Goal: Information Seeking & Learning: Learn about a topic

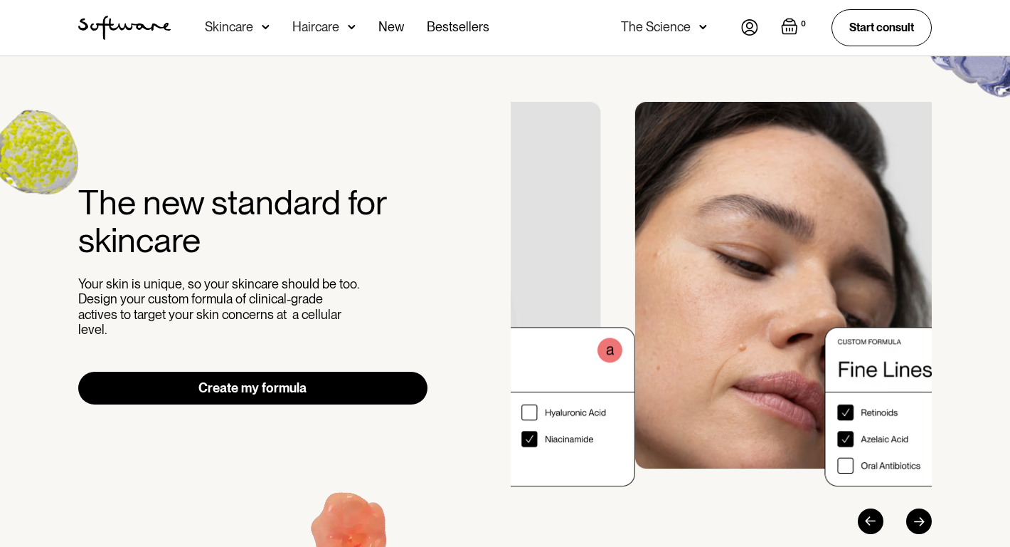
click at [813, 292] on img "2 / 3" at bounding box center [845, 294] width 421 height 384
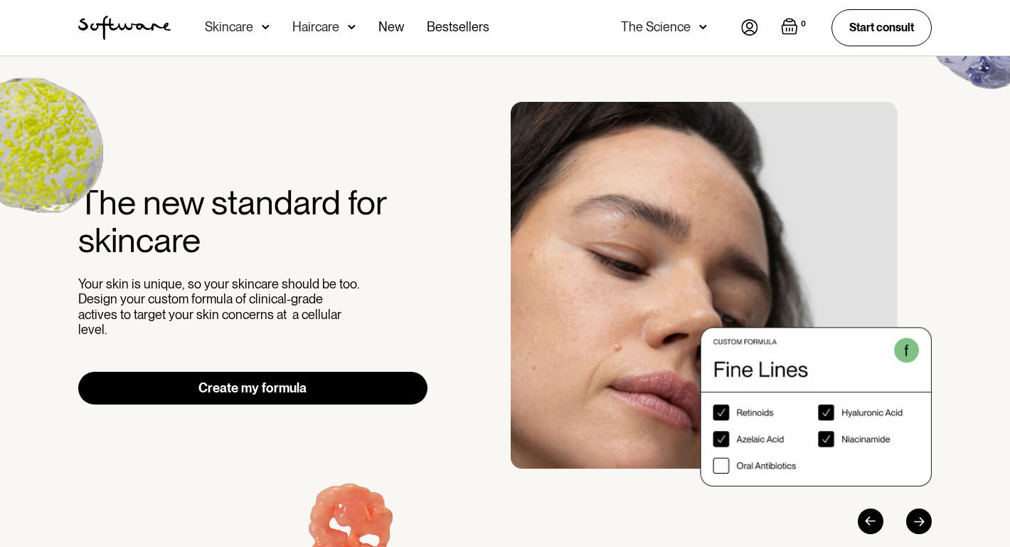
click at [813, 291] on img "2 / 3" at bounding box center [721, 294] width 421 height 384
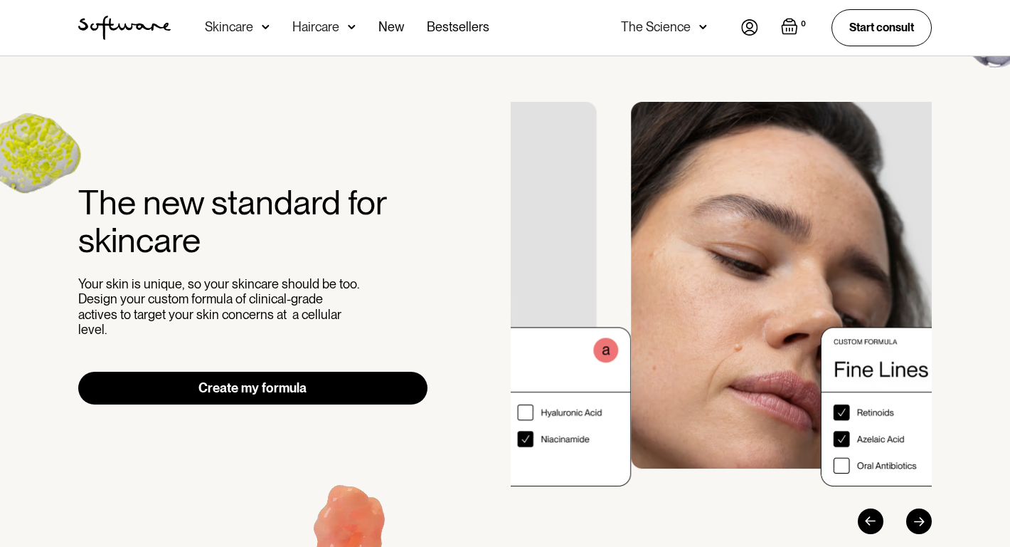
click at [966, 295] on div "The new standard for skincare Your skin is unique, so your skincare should be t…" at bounding box center [505, 318] width 1010 height 524
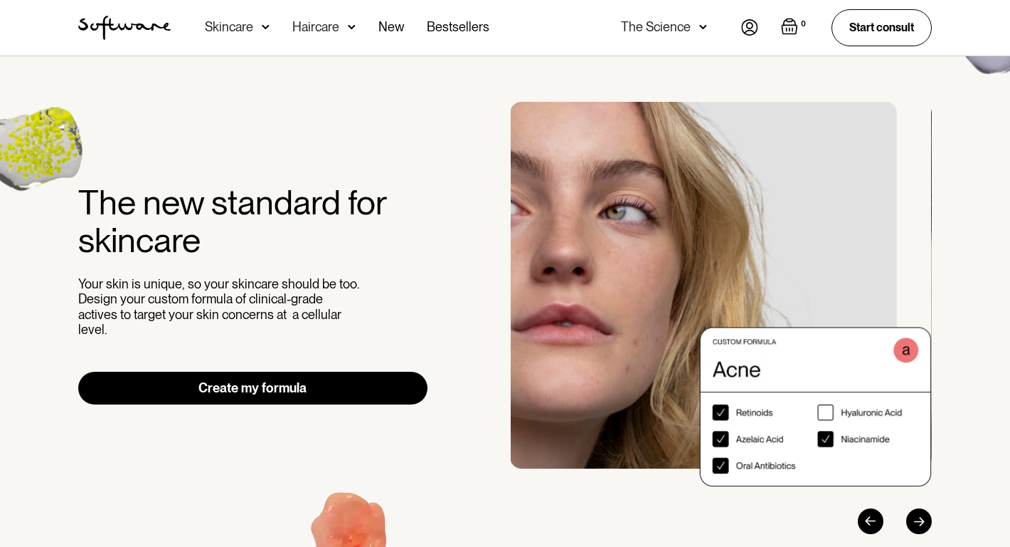
click at [633, 263] on img "1 / 3" at bounding box center [720, 294] width 421 height 384
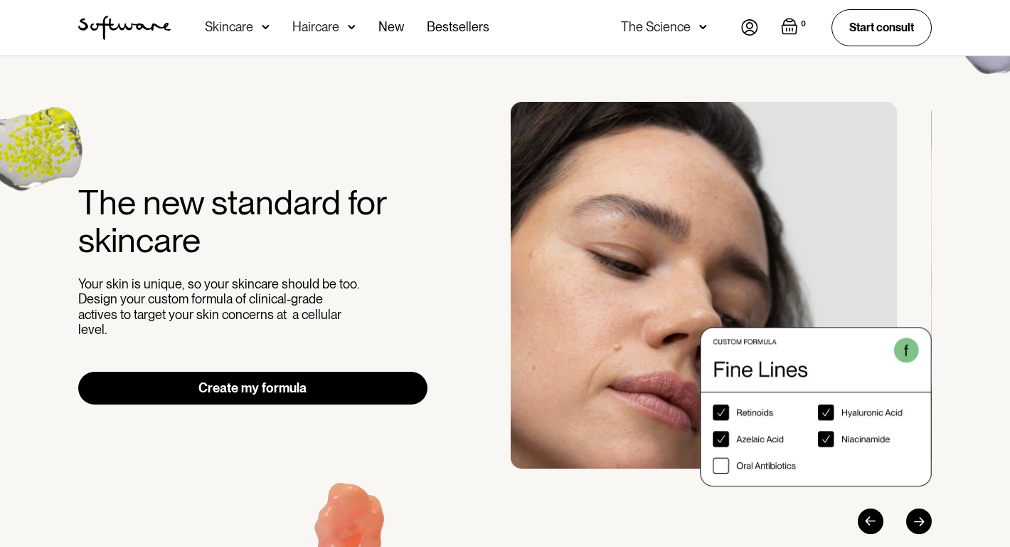
click at [547, 258] on img "2 / 3" at bounding box center [721, 294] width 421 height 384
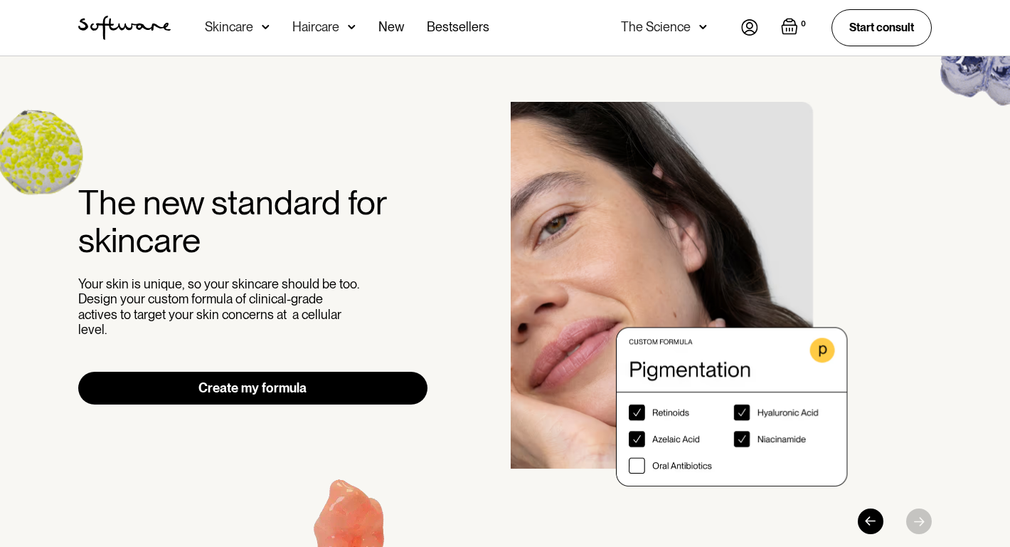
click at [418, 261] on div "The new standard for skincare Your skin is unique, so your skincare should be t…" at bounding box center [505, 318] width 888 height 432
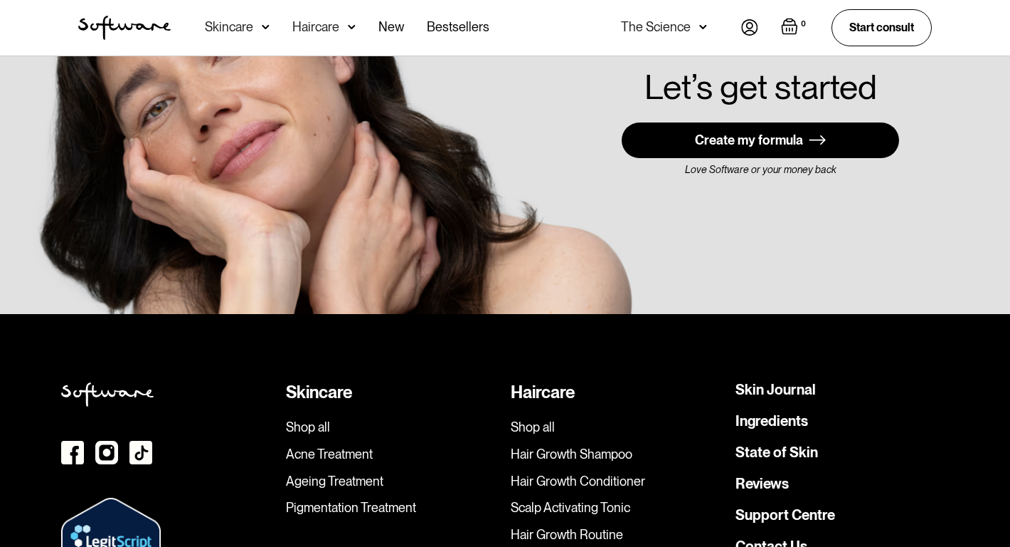
scroll to position [3445, 0]
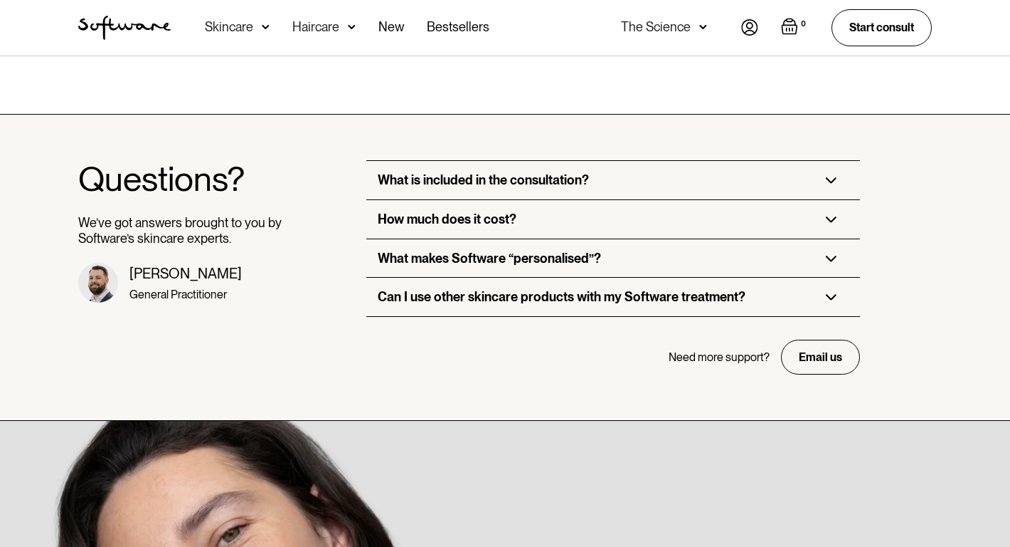
click at [445, 172] on div "What is included in the consultation?" at bounding box center [483, 180] width 211 height 16
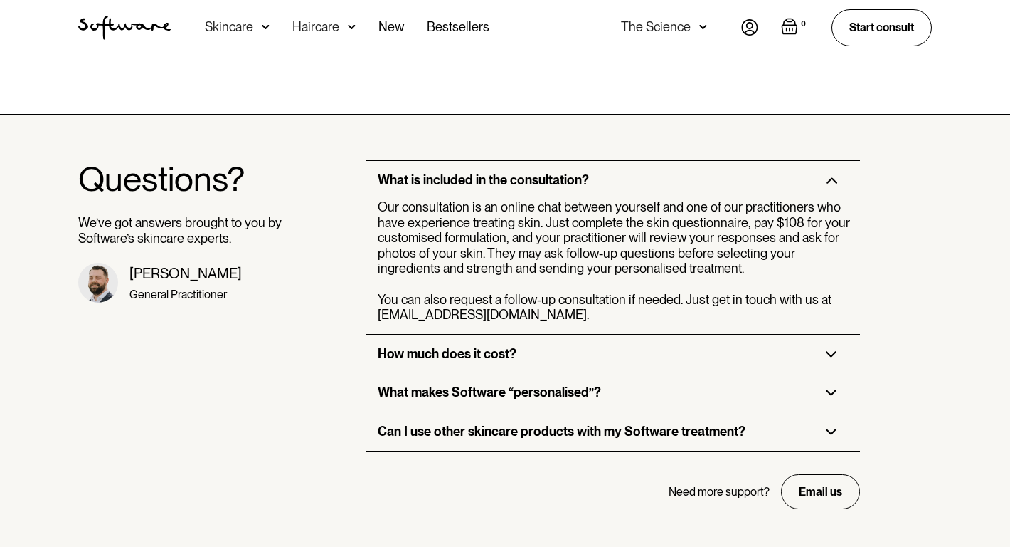
click at [454, 346] on div "How much does it cost?" at bounding box center [447, 354] width 139 height 16
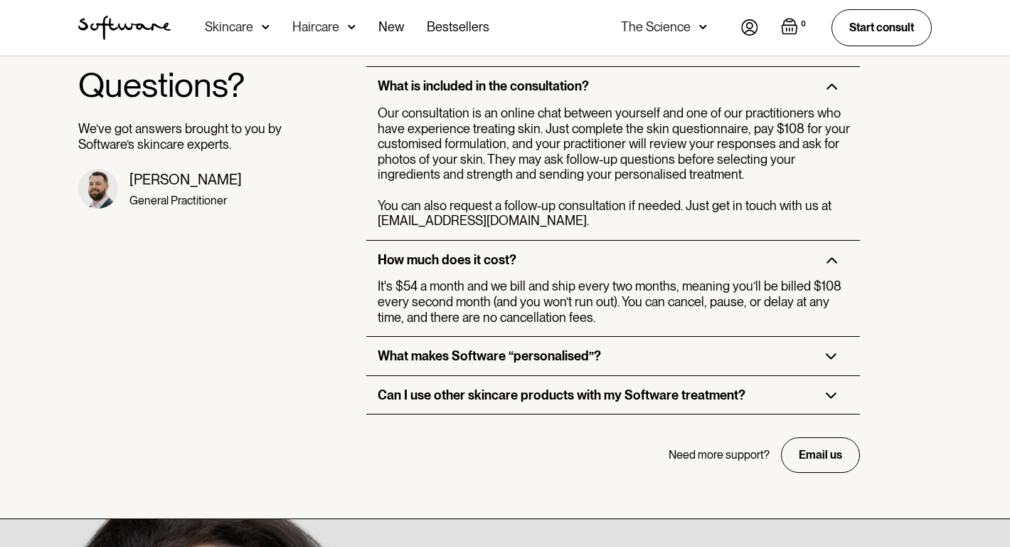
click at [455, 376] on div "Can I use other skincare products with my Software treatment?" at bounding box center [612, 395] width 493 height 38
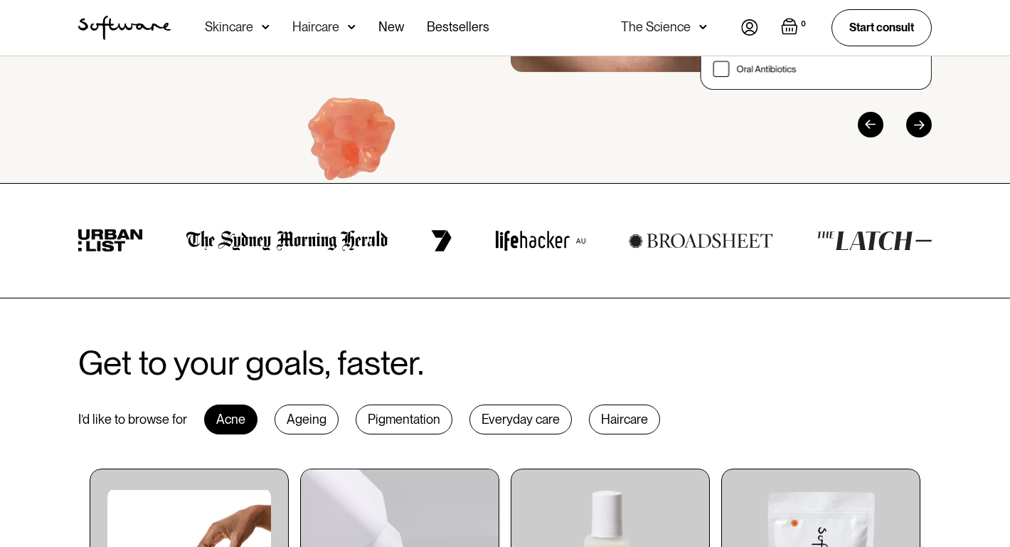
scroll to position [0, 0]
